Goal: Information Seeking & Learning: Learn about a topic

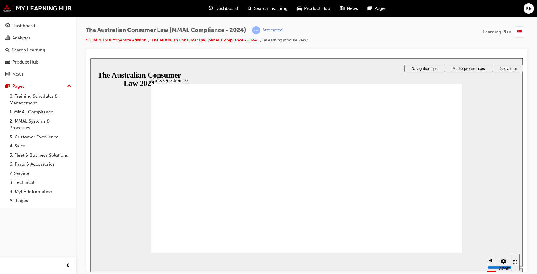
drag, startPoint x: 162, startPoint y: 116, endPoint x: 218, endPoint y: 125, distance: 56.5
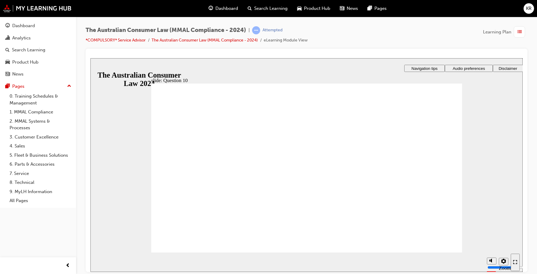
checkbox input "true"
radio input "true"
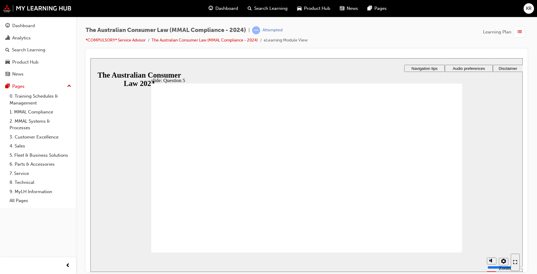
click at [31, 40] on div "Analytics" at bounding box center [37, 37] width 65 height 7
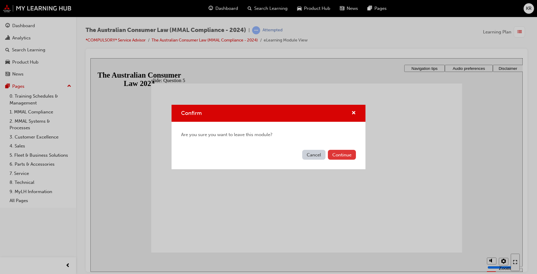
click at [335, 155] on button "Continue" at bounding box center [342, 155] width 28 height 10
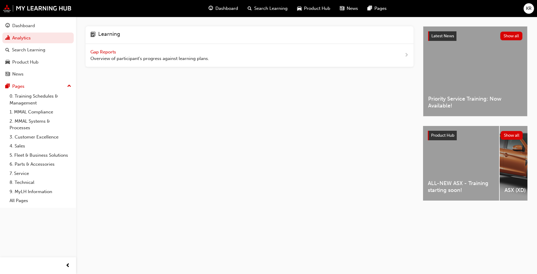
click at [107, 50] on span "Gap Reports" at bounding box center [103, 51] width 27 height 5
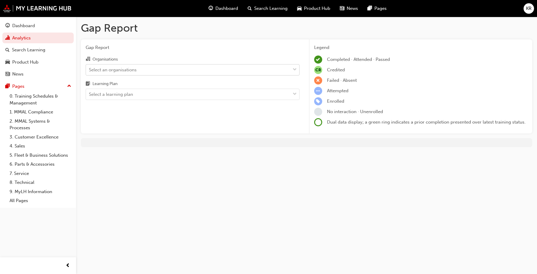
click at [144, 72] on div "Select an organisations" at bounding box center [188, 69] width 204 height 10
click at [89, 72] on input "Organisations Select an organisations" at bounding box center [89, 69] width 1 height 5
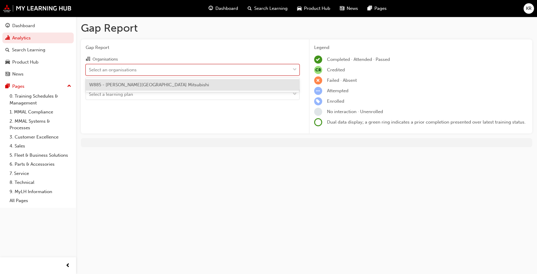
click at [135, 87] on span "W885 - [PERSON_NAME][GEOGRAPHIC_DATA] Mitsubishi" at bounding box center [149, 84] width 120 height 5
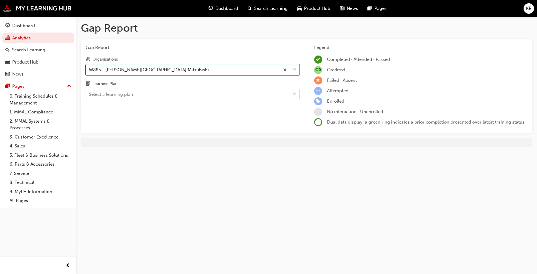
click at [130, 92] on div "Select a learning plan" at bounding box center [111, 94] width 44 height 7
click at [89, 92] on input "Learning Plan Select a learning plan" at bounding box center [89, 94] width 1 height 5
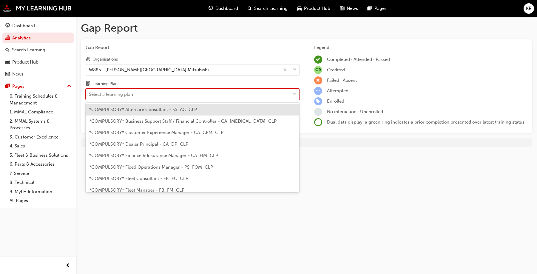
click at [130, 92] on div "Select a learning plan" at bounding box center [111, 94] width 44 height 7
click at [89, 92] on input "Learning Plan option *COMPULSORY* Aftercare Consultant - SS_AC_CLP focused, 1 o…" at bounding box center [89, 94] width 1 height 5
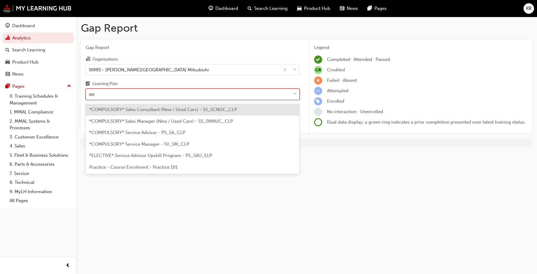
type input "serv"
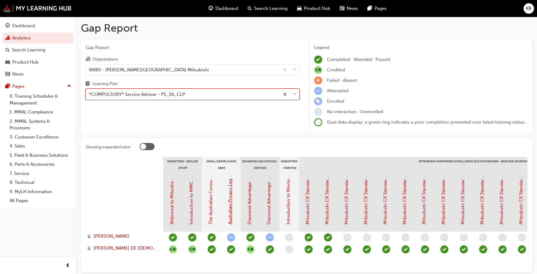
click at [229, 197] on link "Australian Privacy Legislation (MMAL Compliance - 2024)" at bounding box center [229, 164] width 5 height 119
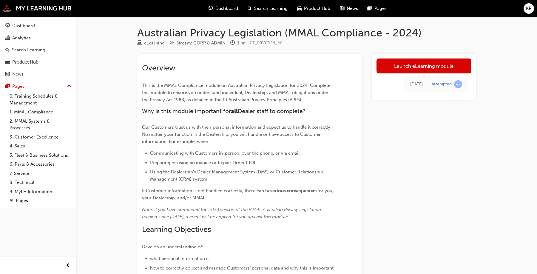
click at [399, 75] on div "[DATE] Attempted" at bounding box center [423, 84] width 95 height 22
click at [399, 62] on link "Launch eLearning module" at bounding box center [423, 65] width 95 height 15
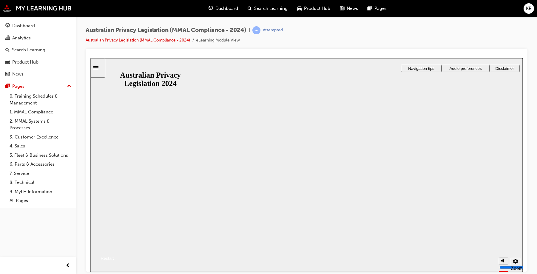
click at [114, 247] on button "Resume" at bounding box center [102, 251] width 24 height 8
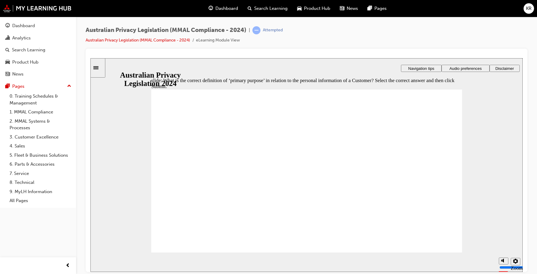
radio input "true"
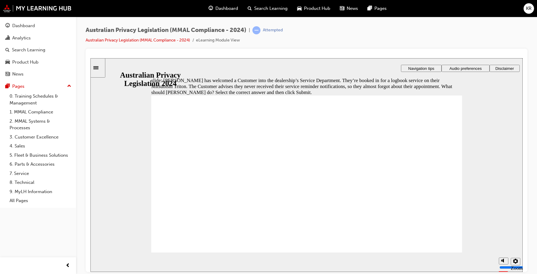
radio input "true"
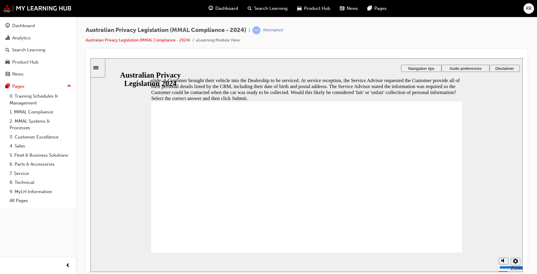
radio input "false"
radio input "true"
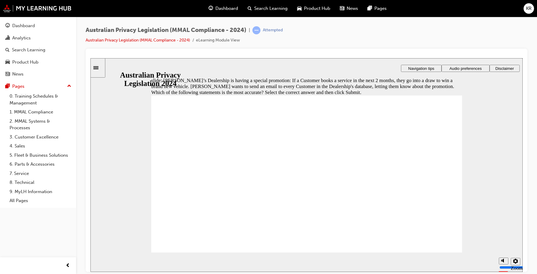
radio input "true"
drag, startPoint x: 332, startPoint y: 183, endPoint x: 195, endPoint y: 235, distance: 146.5
radio input "true"
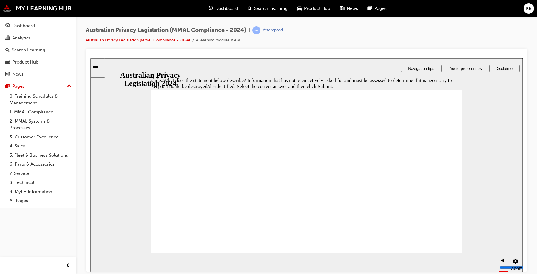
radio input "true"
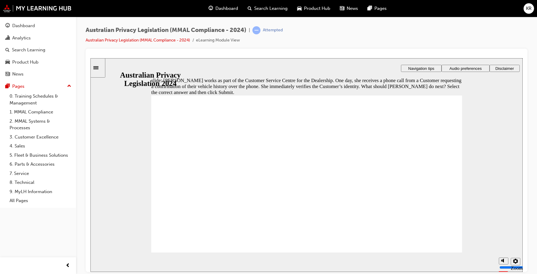
radio input "true"
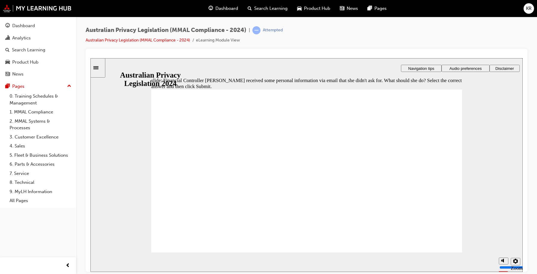
radio input "true"
checkbox input "true"
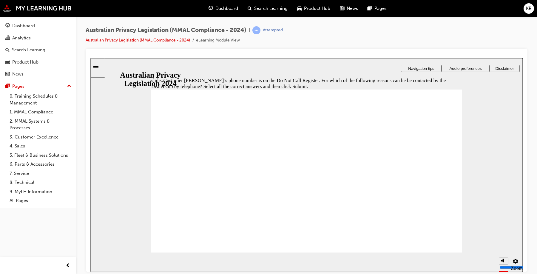
radio input "true"
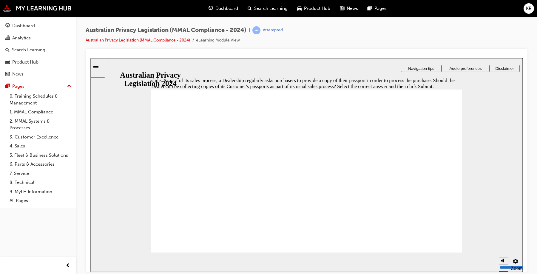
radio input "true"
drag, startPoint x: 159, startPoint y: 117, endPoint x: 226, endPoint y: 127, distance: 67.3
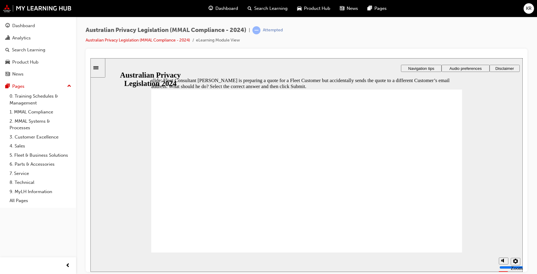
radio input "true"
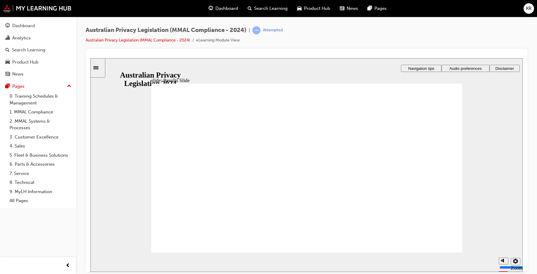
checkbox input "true"
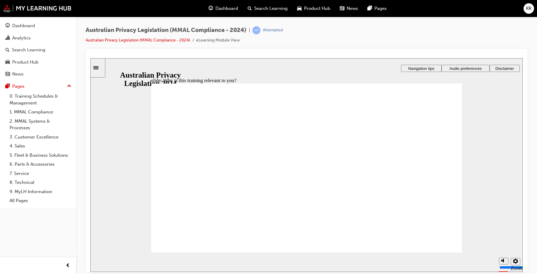
checkbox input "true"
drag, startPoint x: 236, startPoint y: 203, endPoint x: 203, endPoint y: 243, distance: 52.1
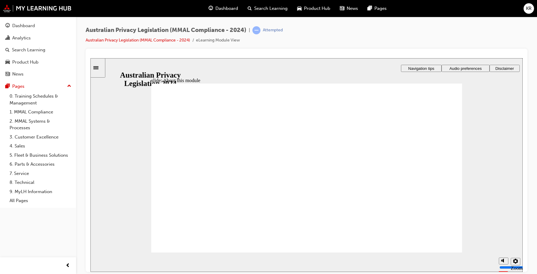
click at [504, 240] on icon "Mute (Ctrl+Alt+M)" at bounding box center [503, 238] width 5 height 4
type input "0"
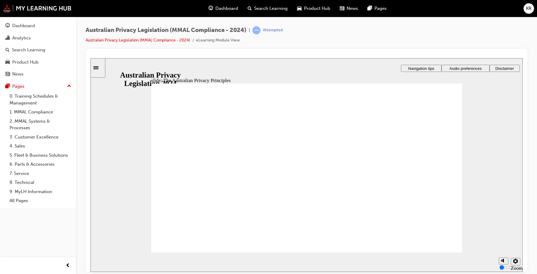
drag, startPoint x: 230, startPoint y: 158, endPoint x: 224, endPoint y: 164, distance: 7.8
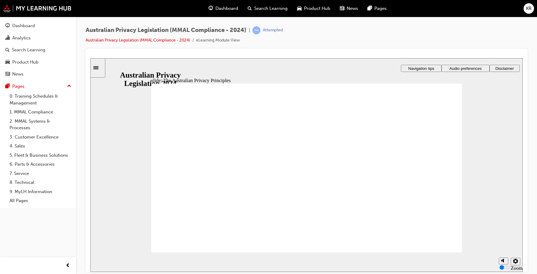
drag, startPoint x: 199, startPoint y: 198, endPoint x: 195, endPoint y: 193, distance: 6.9
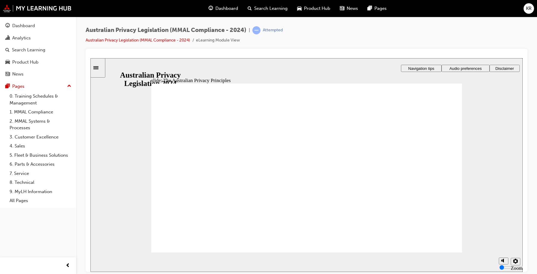
drag, startPoint x: 300, startPoint y: 208, endPoint x: 297, endPoint y: 205, distance: 4.9
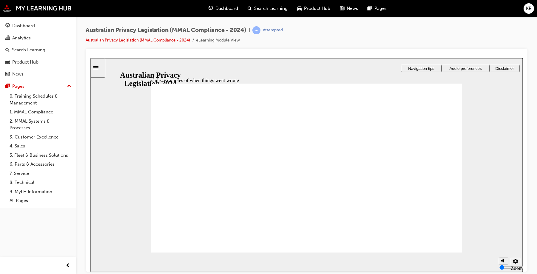
radio input "true"
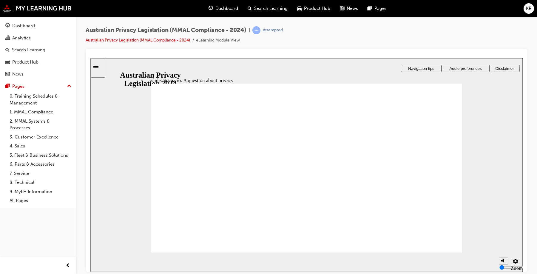
radio input "true"
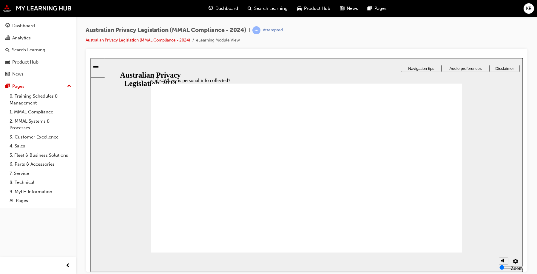
drag, startPoint x: 293, startPoint y: 160, endPoint x: 368, endPoint y: 201, distance: 85.0
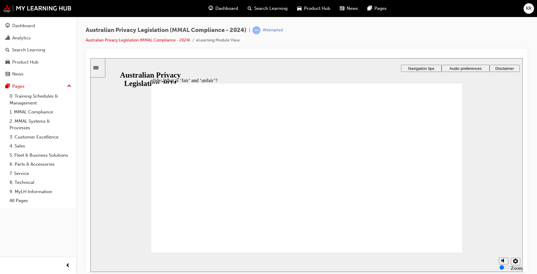
drag, startPoint x: 305, startPoint y: 156, endPoint x: 228, endPoint y: 197, distance: 88.0
drag, startPoint x: 322, startPoint y: 156, endPoint x: 393, endPoint y: 200, distance: 82.9
drag, startPoint x: 320, startPoint y: 159, endPoint x: 400, endPoint y: 204, distance: 92.5
drag, startPoint x: 323, startPoint y: 162, endPoint x: 234, endPoint y: 199, distance: 96.1
drag, startPoint x: 299, startPoint y: 162, endPoint x: 223, endPoint y: 200, distance: 84.6
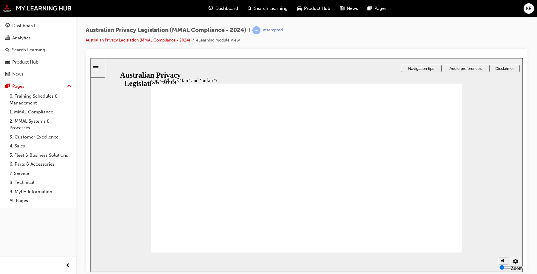
drag, startPoint x: 320, startPoint y: 157, endPoint x: 440, endPoint y: 199, distance: 127.1
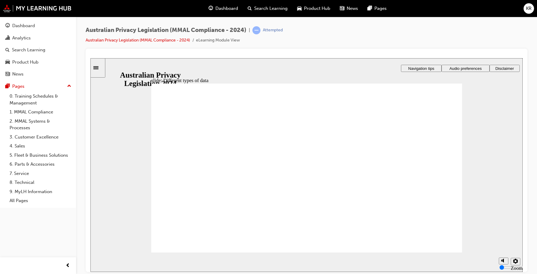
checkbox input "true"
drag, startPoint x: 205, startPoint y: 214, endPoint x: 204, endPoint y: 240, distance: 26.3
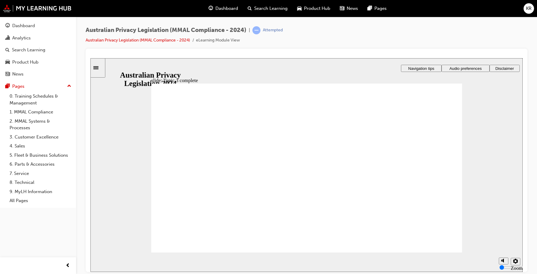
checkbox input "true"
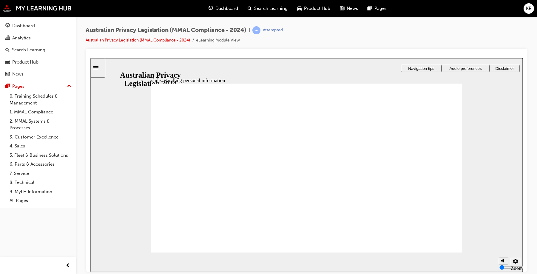
drag, startPoint x: 302, startPoint y: 142, endPoint x: 300, endPoint y: 151, distance: 9.6
checkbox input "true"
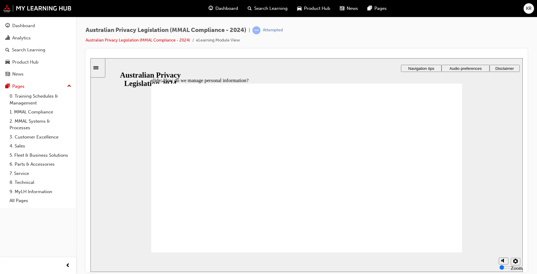
drag, startPoint x: 349, startPoint y: 187, endPoint x: 346, endPoint y: 192, distance: 6.0
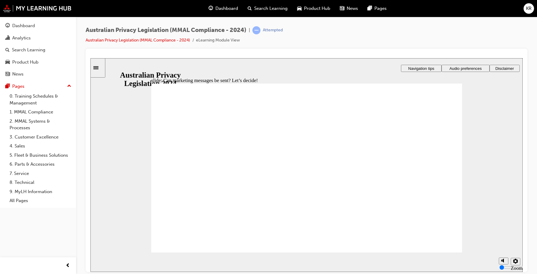
drag, startPoint x: 277, startPoint y: 160, endPoint x: 285, endPoint y: 163, distance: 8.5
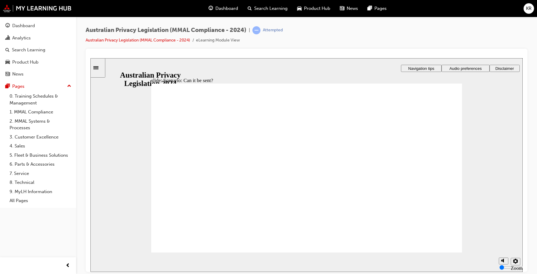
radio input "true"
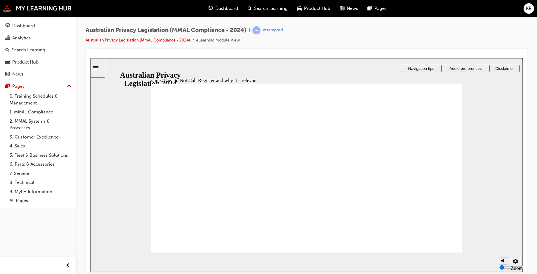
radio input "true"
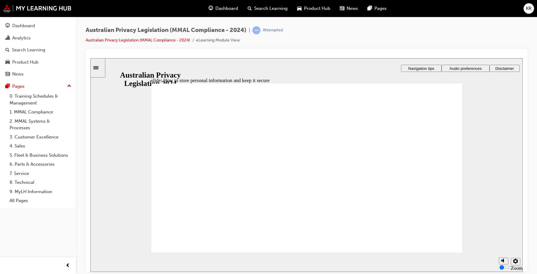
radio input "true"
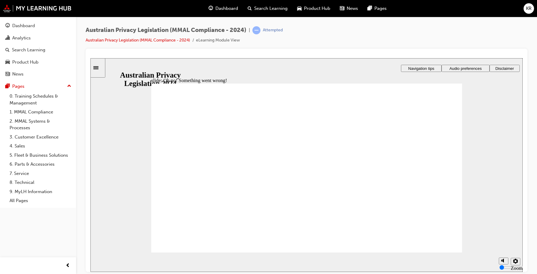
radio input "true"
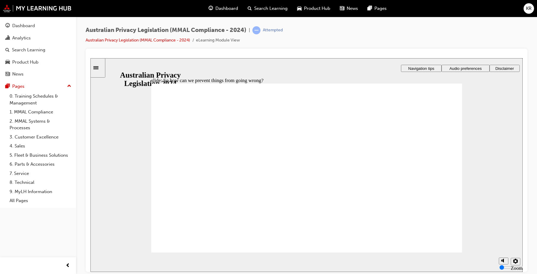
radio input "true"
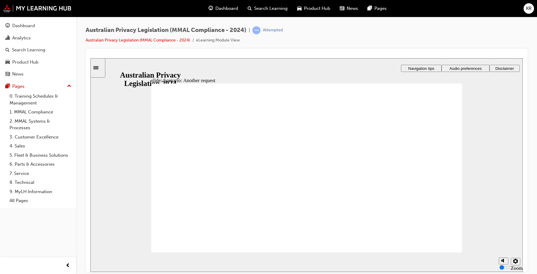
radio input "true"
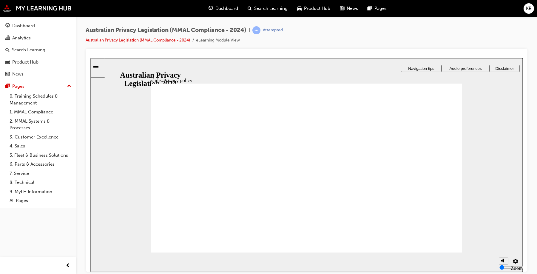
checkbox input "true"
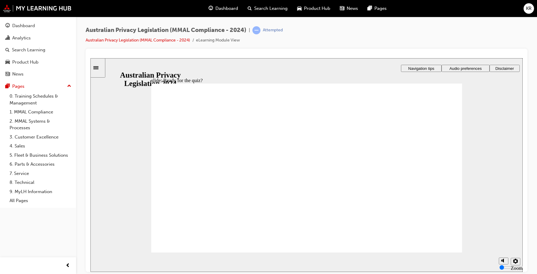
radio input "true"
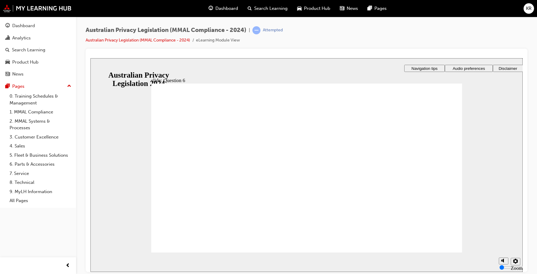
radio input "true"
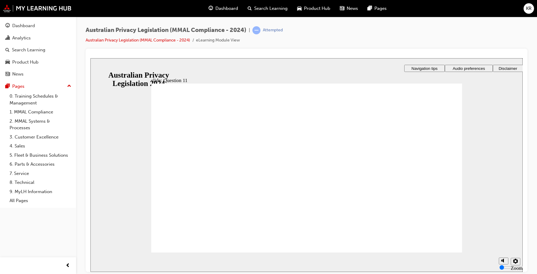
radio input "false"
radio input "true"
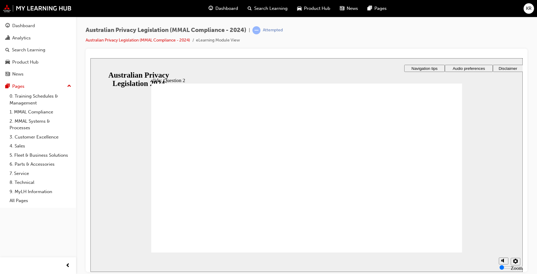
radio input "true"
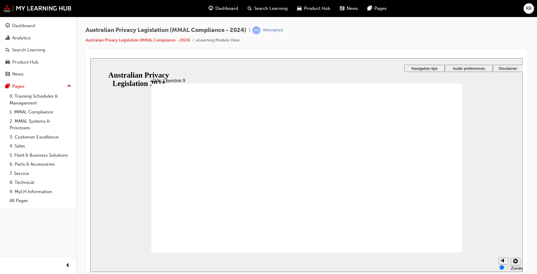
checkbox input "true"
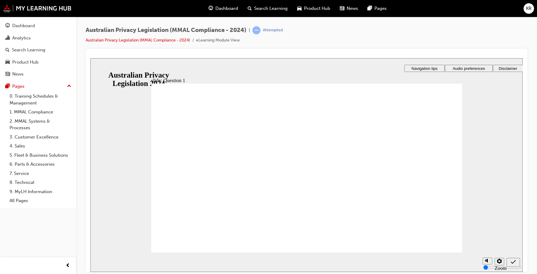
radio input "true"
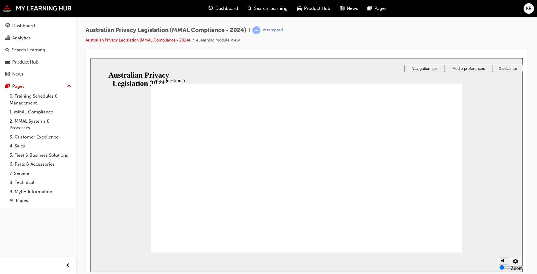
radio input "true"
checkbox input "true"
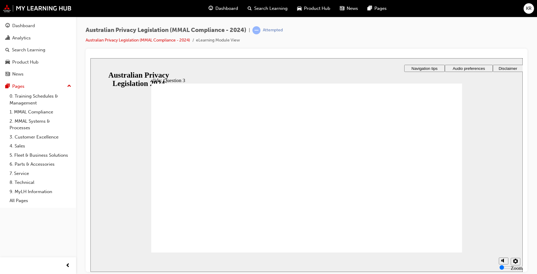
checkbox input "true"
radio input "true"
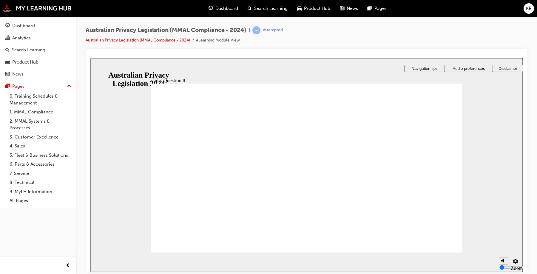
radio input "true"
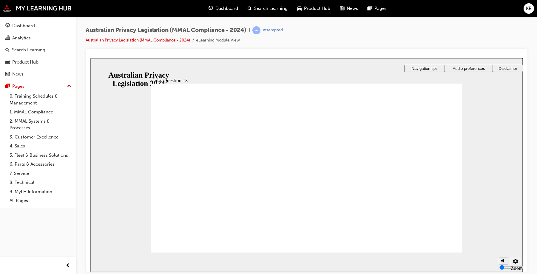
radio input "false"
radio input "true"
drag, startPoint x: 300, startPoint y: 190, endPoint x: 212, endPoint y: 237, distance: 99.3
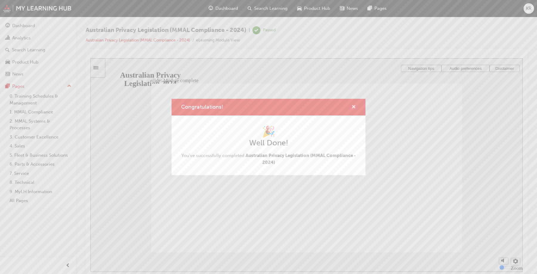
click at [354, 108] on span "cross-icon" at bounding box center [353, 107] width 4 height 5
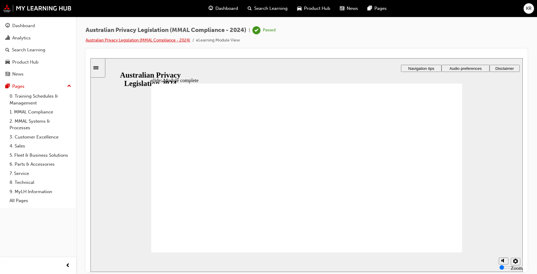
click at [147, 41] on link "Australian Privacy Legislation (MMAL Compliance - 2024)" at bounding box center [138, 40] width 104 height 5
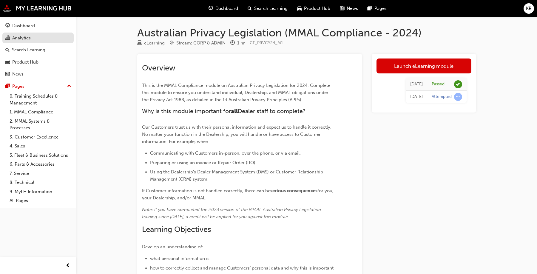
click at [26, 39] on div "Analytics" at bounding box center [21, 38] width 18 height 7
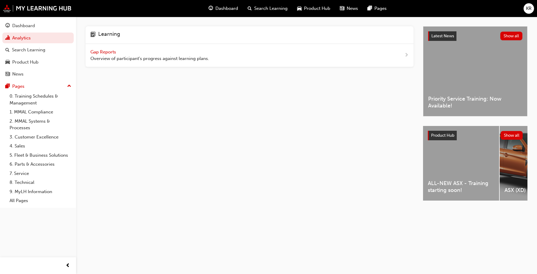
click at [105, 51] on span "Gap Reports" at bounding box center [103, 51] width 27 height 5
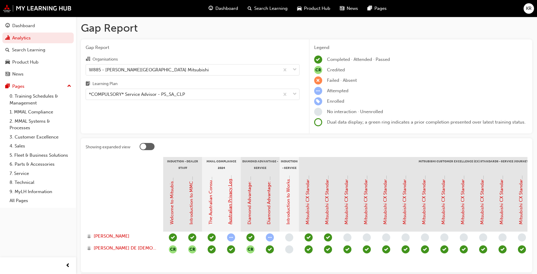
click at [229, 193] on link "Australian Privacy Legislation (MMAL Compliance - 2024)" at bounding box center [229, 164] width 5 height 119
click at [270, 206] on link "Diamond Advantage: Service Training" at bounding box center [268, 186] width 5 height 78
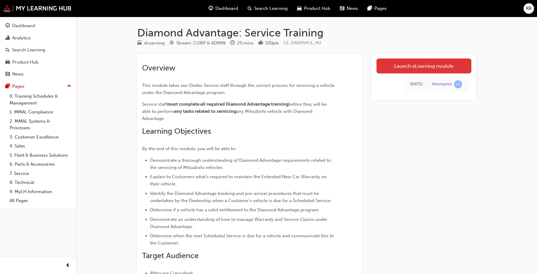
click at [409, 63] on link "Launch eLearning module" at bounding box center [423, 65] width 95 height 15
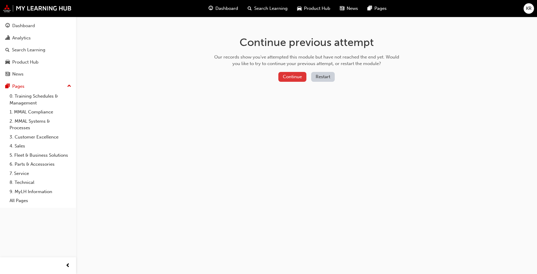
click at [295, 76] on button "Continue" at bounding box center [292, 77] width 28 height 10
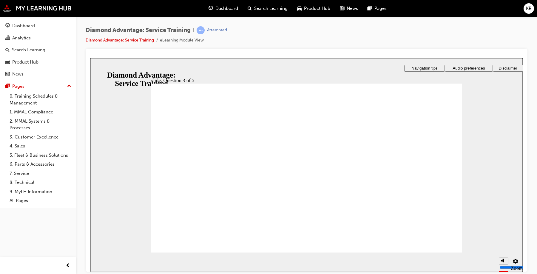
checkbox input "true"
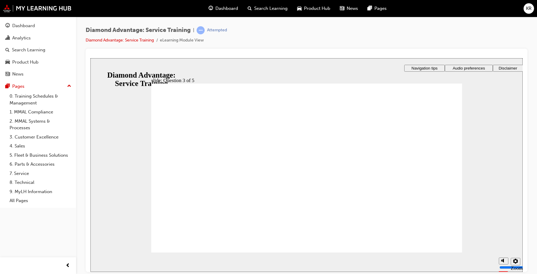
checkbox input "true"
checkbox input "false"
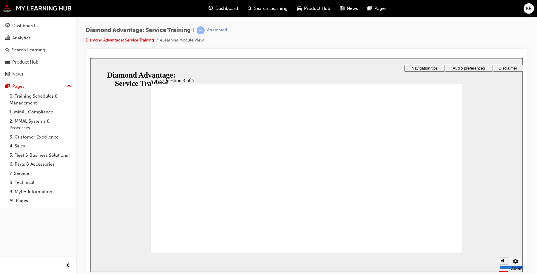
radio input "true"
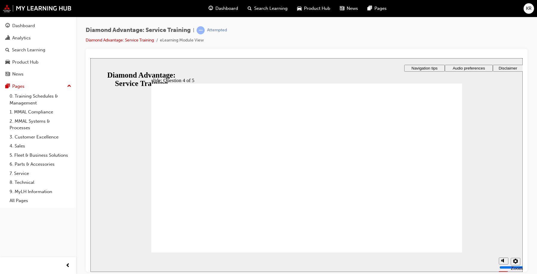
radio input "true"
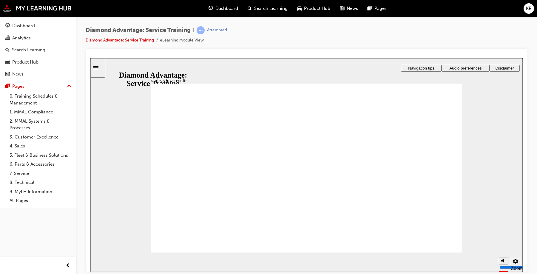
checkbox input "true"
drag, startPoint x: 213, startPoint y: 156, endPoint x: 211, endPoint y: 159, distance: 3.6
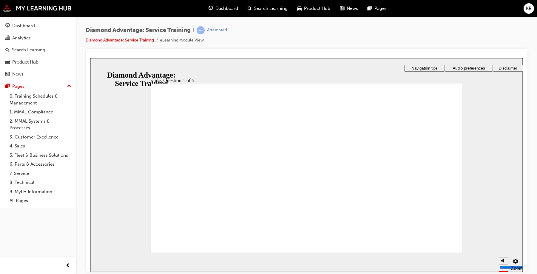
checkbox input "true"
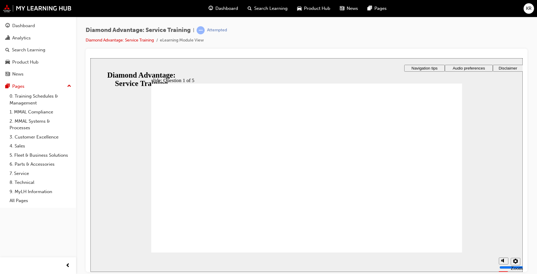
checkbox input "true"
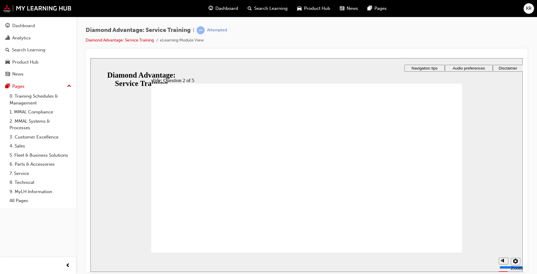
checkbox input "true"
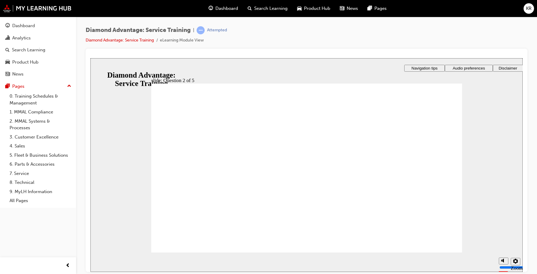
checkbox input "true"
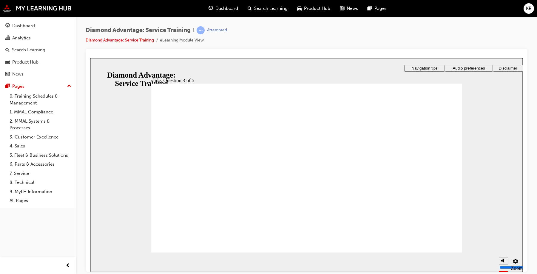
checkbox input "true"
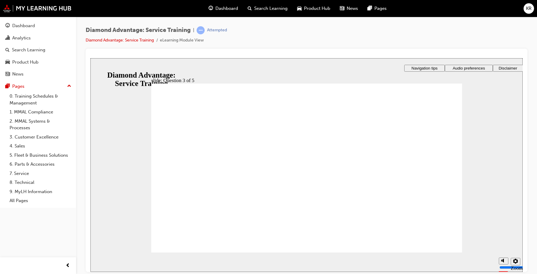
radio input "true"
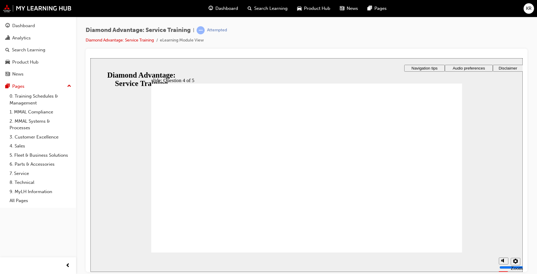
radio input "true"
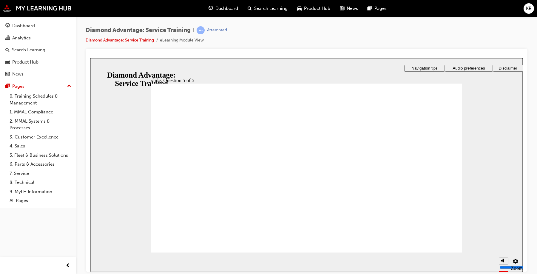
checkbox input "true"
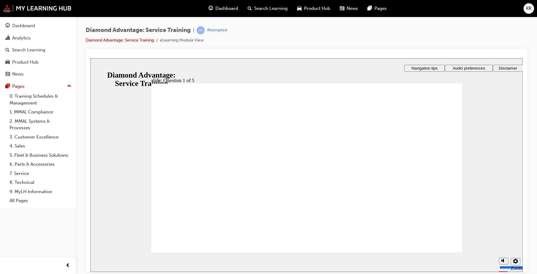
checkbox input "true"
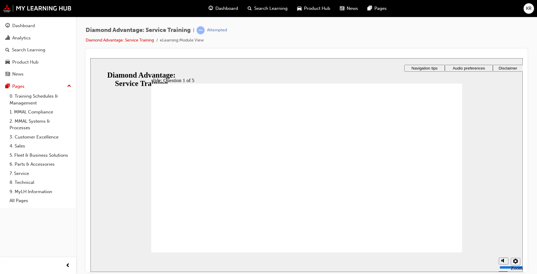
checkbox input "true"
checkbox input "false"
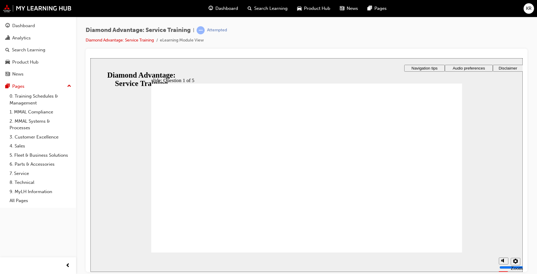
checkbox input "true"
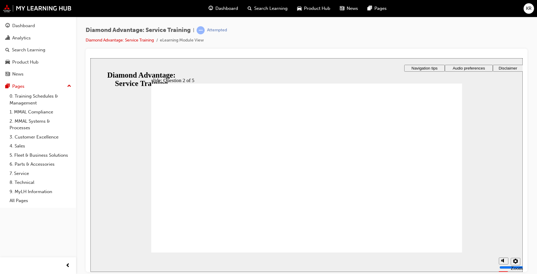
checkbox input "true"
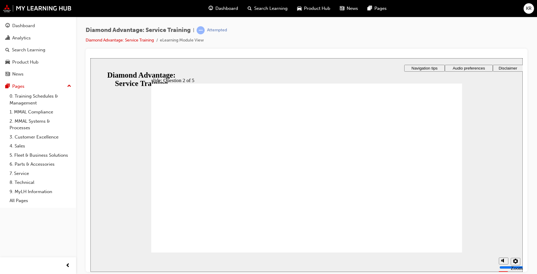
checkbox input "true"
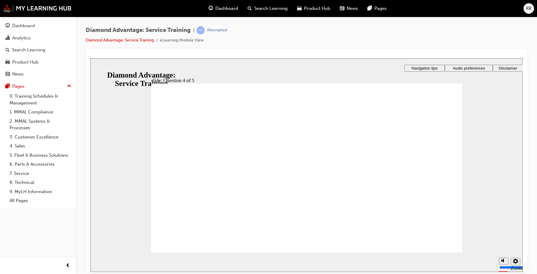
drag, startPoint x: 280, startPoint y: 197, endPoint x: 268, endPoint y: 206, distance: 13.8
radio input "true"
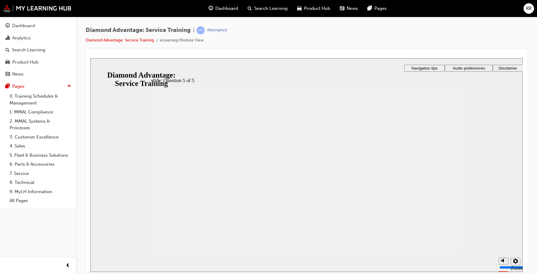
radio input "true"
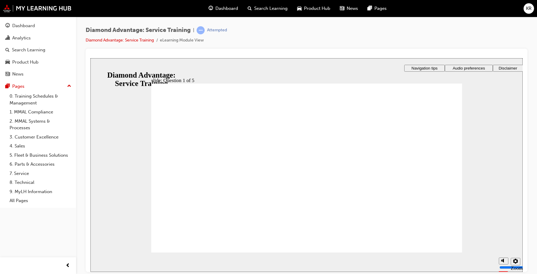
checkbox input "true"
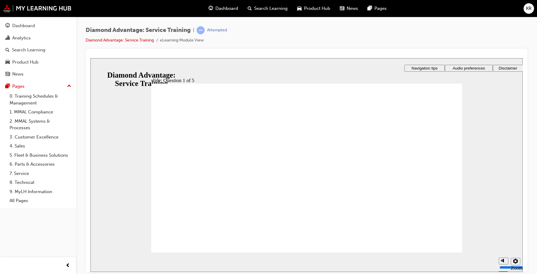
checkbox input "true"
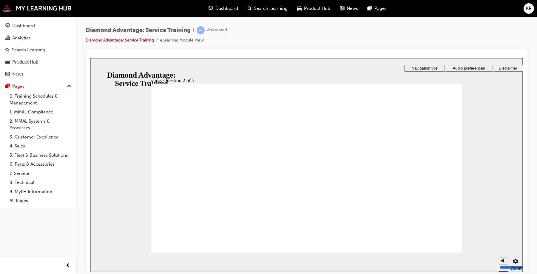
checkbox input "true"
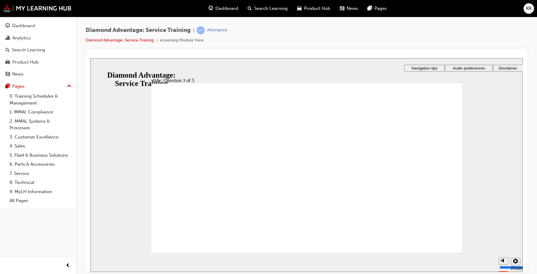
checkbox input "true"
radio input "true"
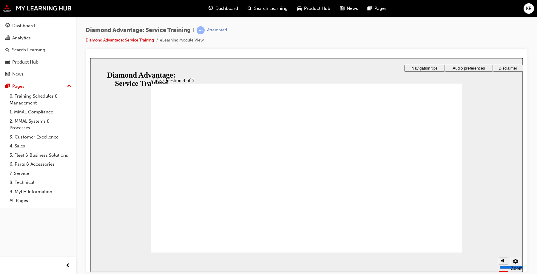
radio input "true"
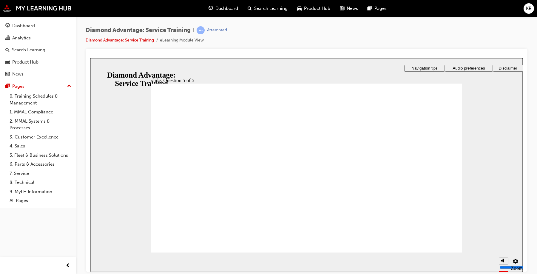
radio input "true"
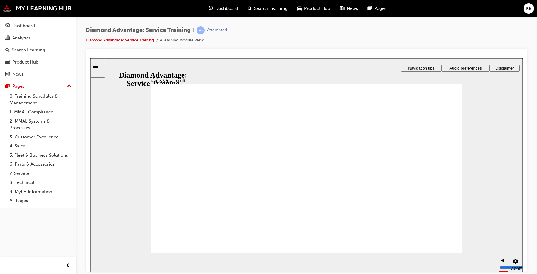
checkbox input "true"
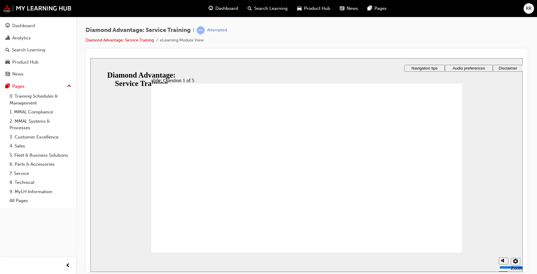
checkbox input "true"
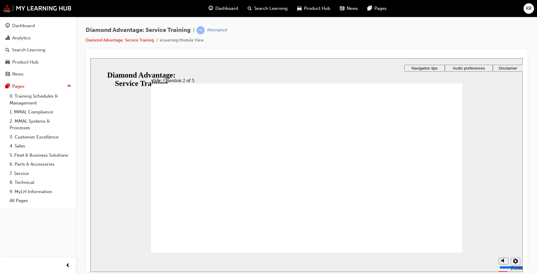
checkbox input "true"
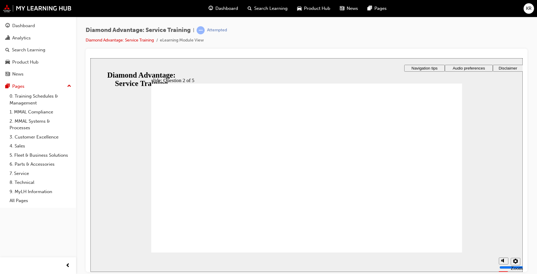
checkbox input "true"
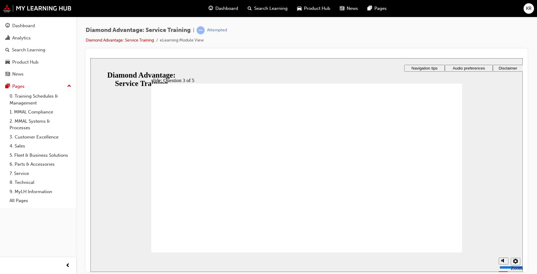
radio input "true"
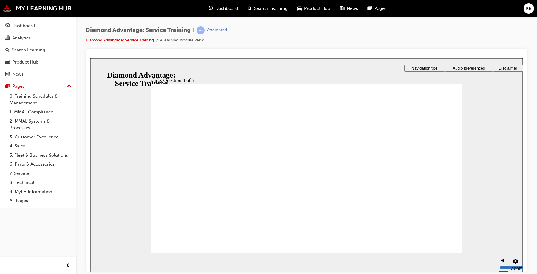
radio input "true"
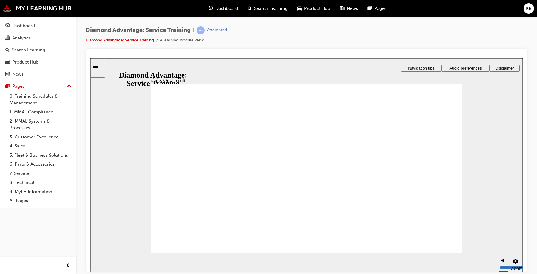
checkbox input "true"
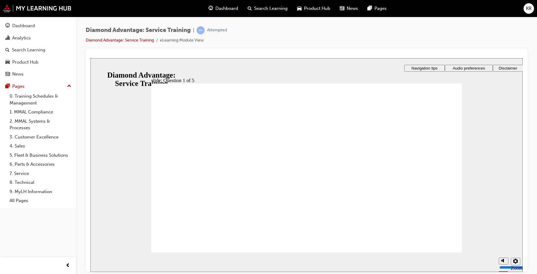
checkbox input "true"
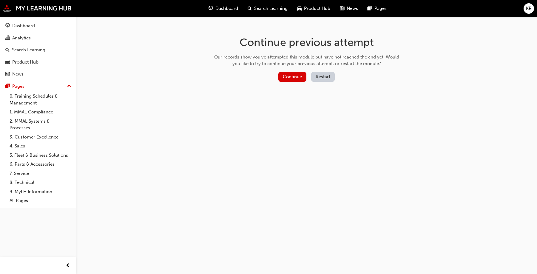
click at [320, 79] on button "Restart" at bounding box center [323, 77] width 24 height 10
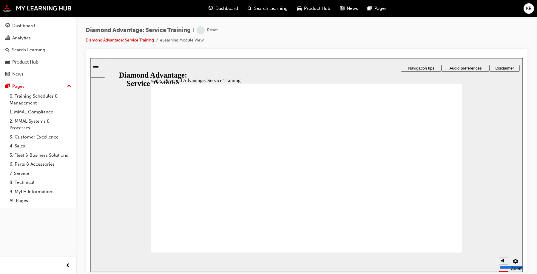
click at [100, 68] on icon "Sidebar Toggle" at bounding box center [97, 67] width 9 height 4
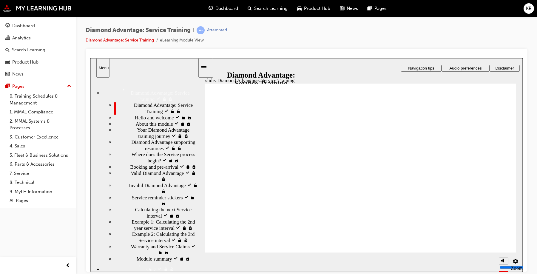
click at [90, 58] on image at bounding box center [90, 58] width 0 height 0
click at [505, 259] on div "misc controls" at bounding box center [503, 253] width 9 height 22
click at [503, 239] on circle "volume" at bounding box center [504, 238] width 2 height 2
type input "0"
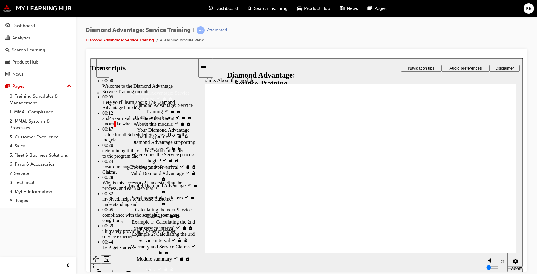
drag, startPoint x: 492, startPoint y: 211, endPoint x: 500, endPoint y: 211, distance: 8.1
type input "47"
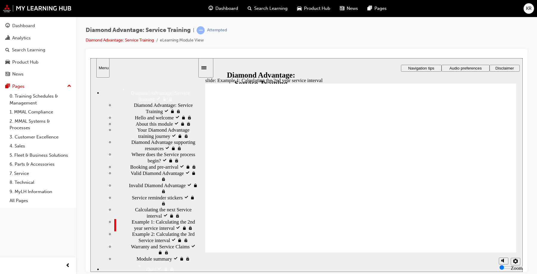
click at [502, 243] on input "volume" at bounding box center [518, 244] width 38 height 5
click at [504, 239] on circle "volume" at bounding box center [504, 238] width 2 height 2
type input "0"
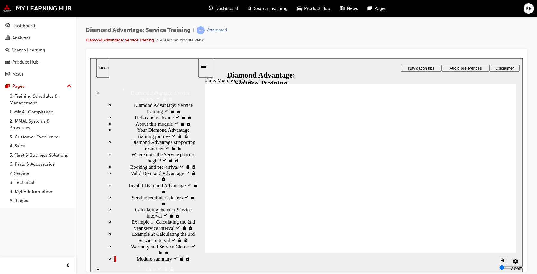
checkbox input "true"
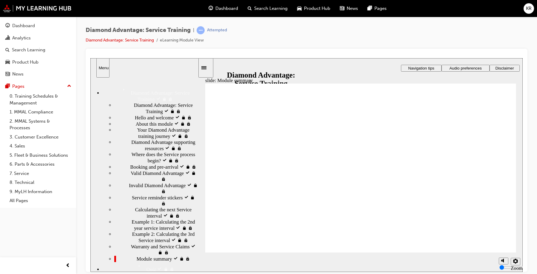
checkbox input "true"
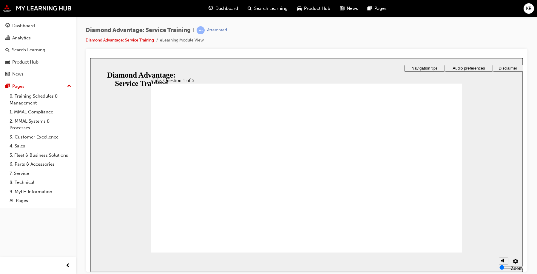
checkbox input "true"
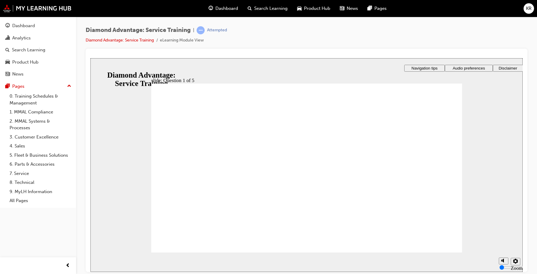
checkbox input "true"
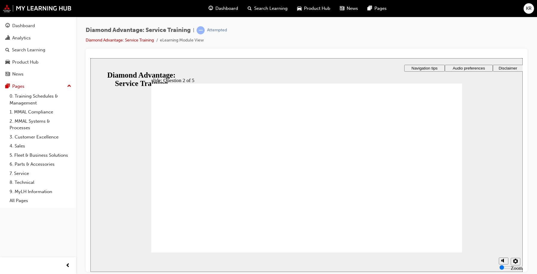
checkbox input "true"
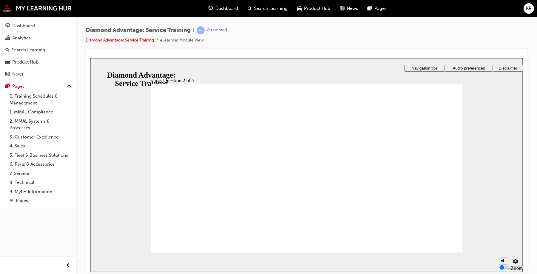
checkbox input "true"
